Goal: Task Accomplishment & Management: Use online tool/utility

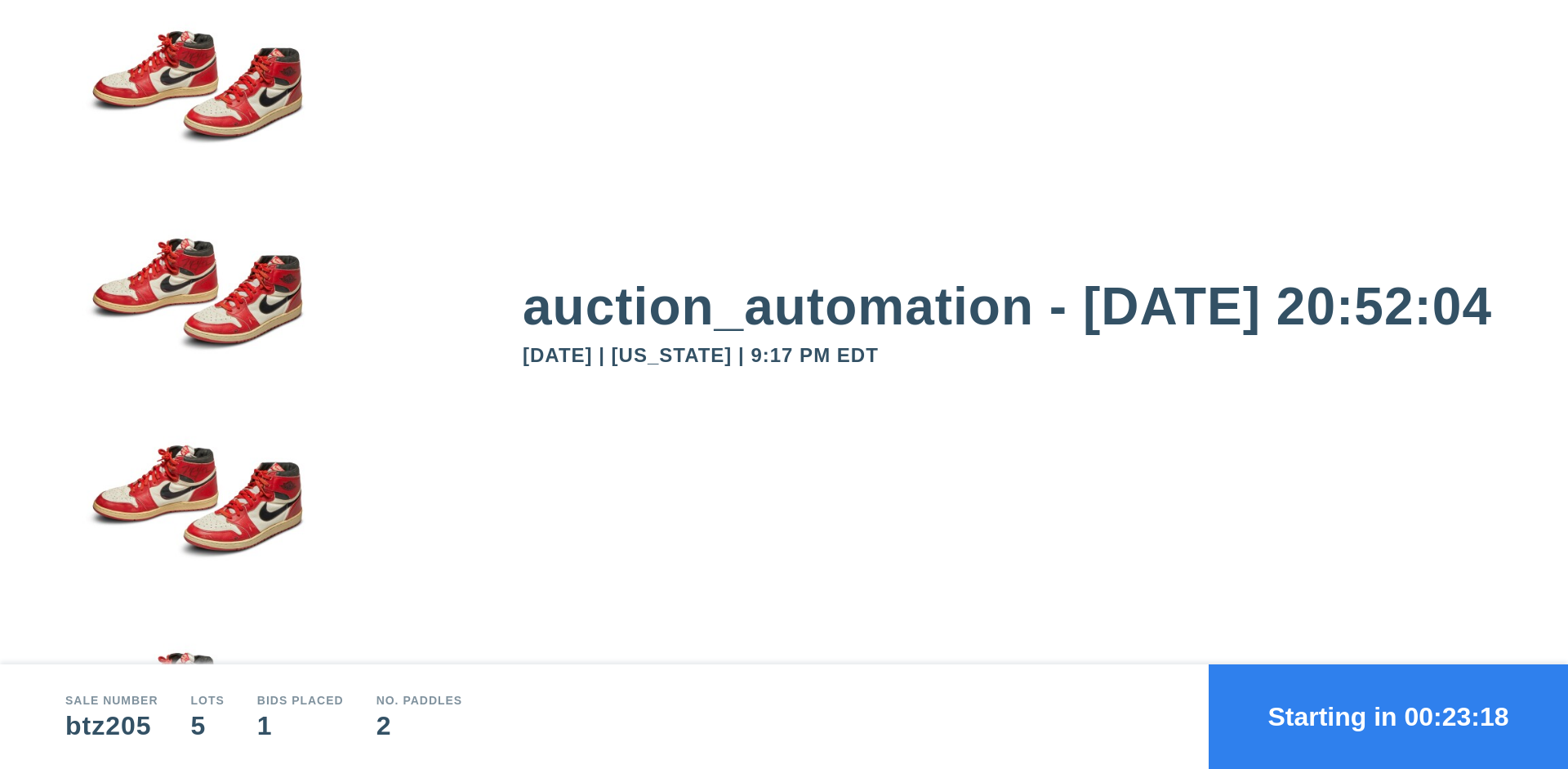
click at [1389, 717] on button "Starting in 00:23:18" at bounding box center [1389, 717] width 360 height 105
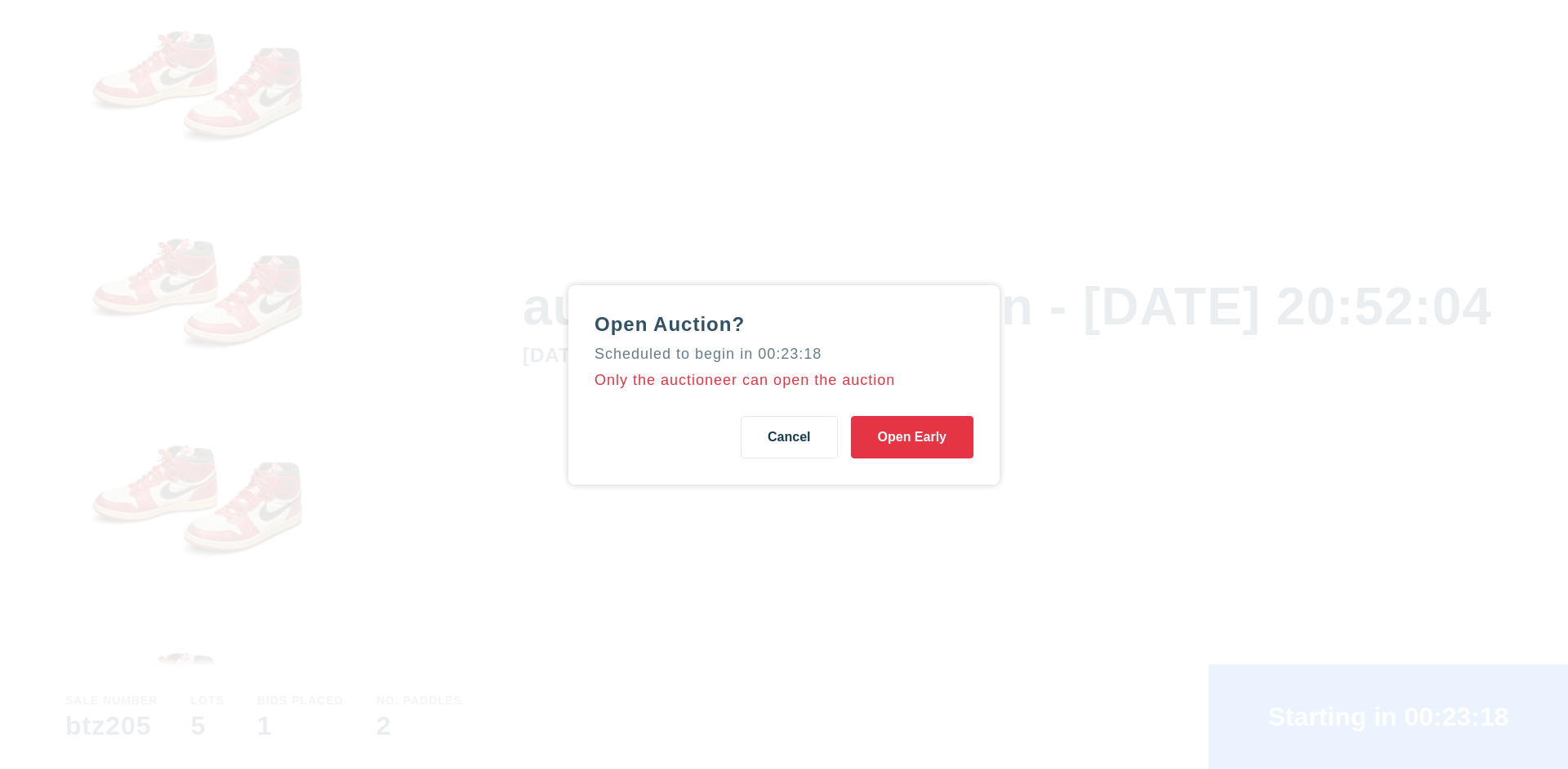
click at [913, 437] on button "Open Early" at bounding box center [913, 437] width 122 height 42
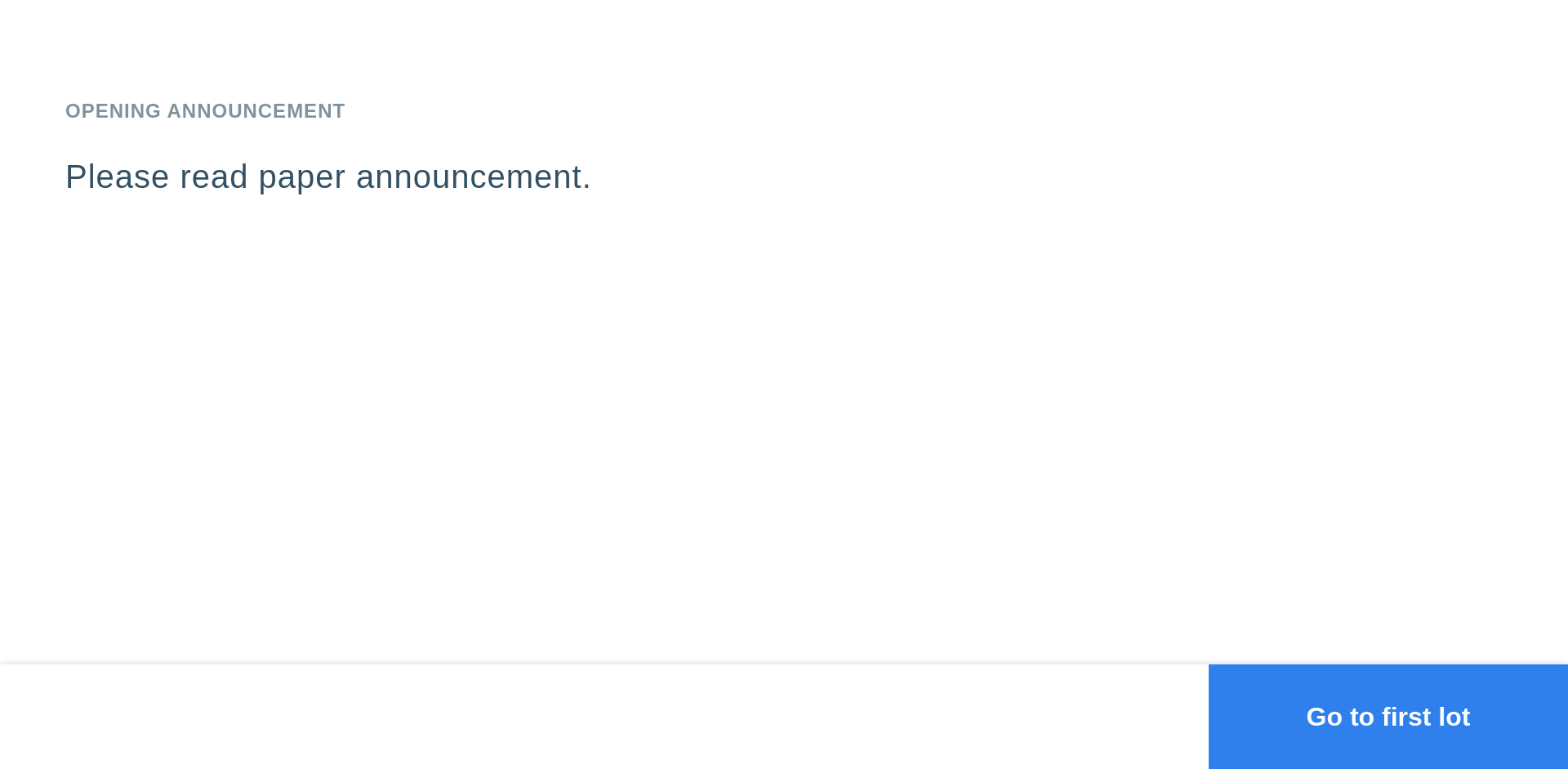
click at [1389, 717] on button "Go to first lot" at bounding box center [1389, 717] width 360 height 105
